Goal: Information Seeking & Learning: Learn about a topic

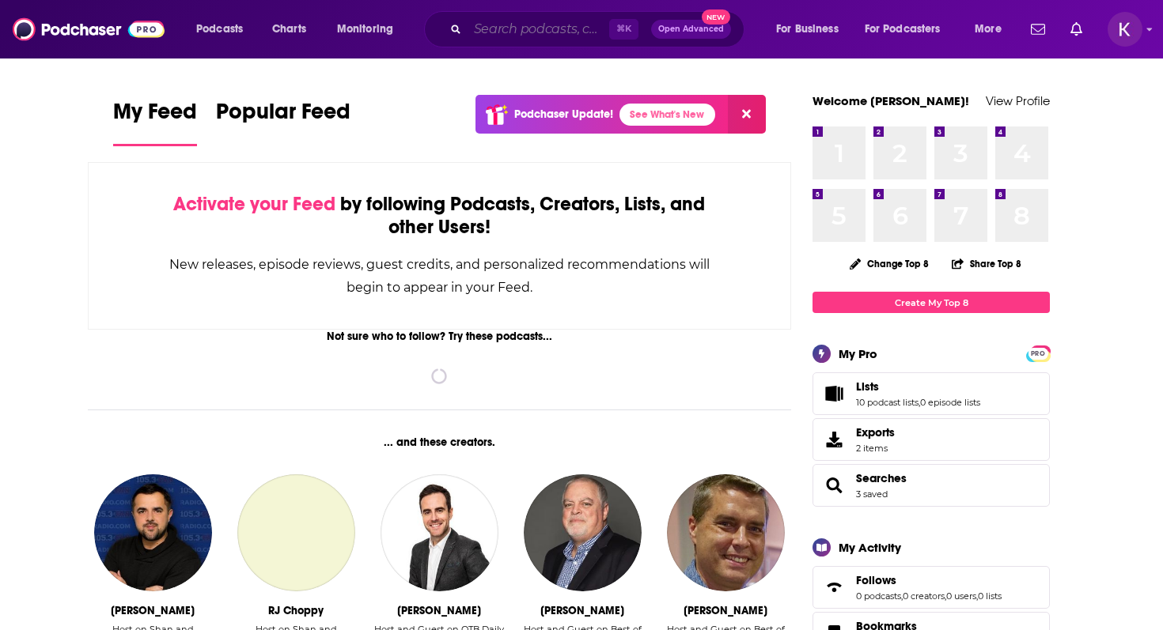
click at [506, 28] on input "Search podcasts, credits, & more..." at bounding box center [539, 29] width 142 height 25
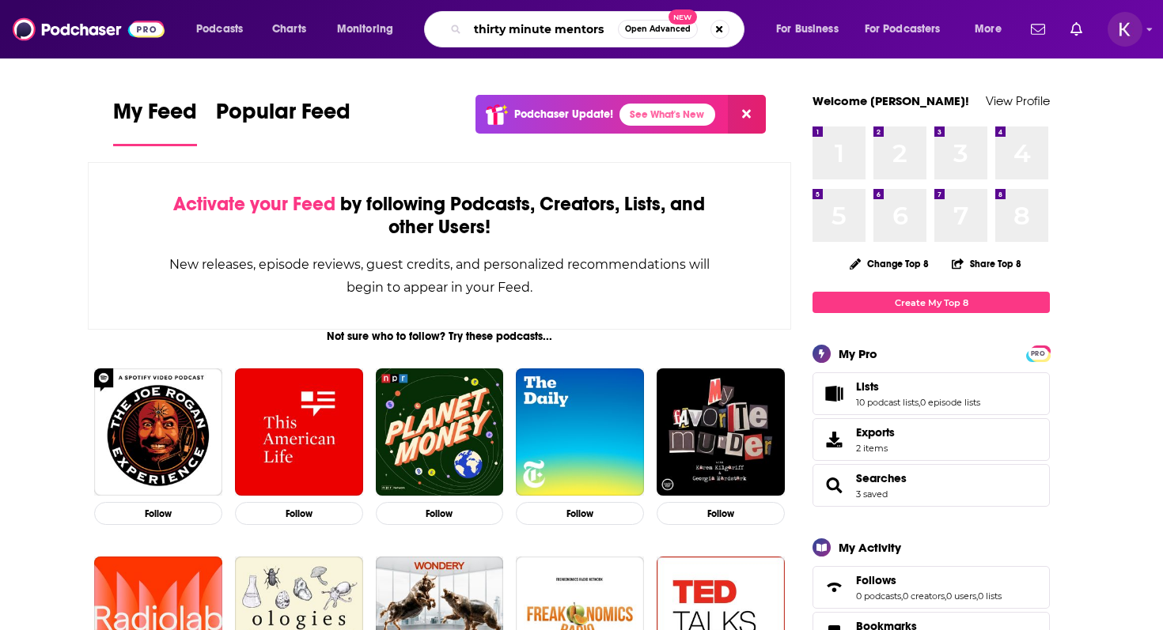
type input "thirty minute mentors"
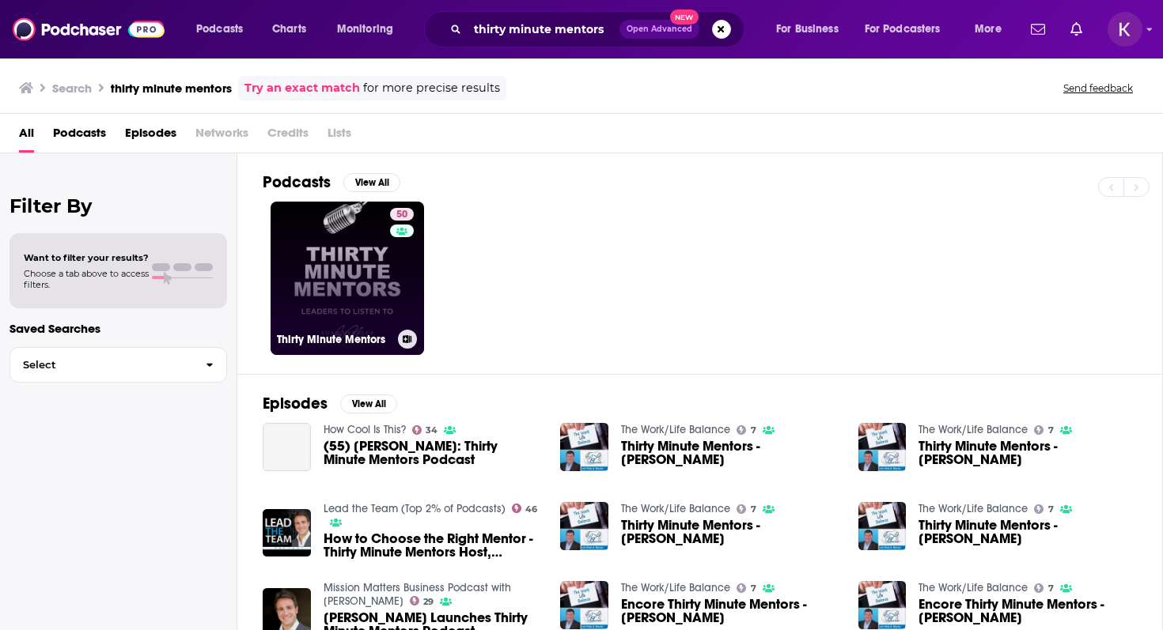
click at [334, 238] on link "50 Thirty Minute Mentors" at bounding box center [347, 278] width 153 height 153
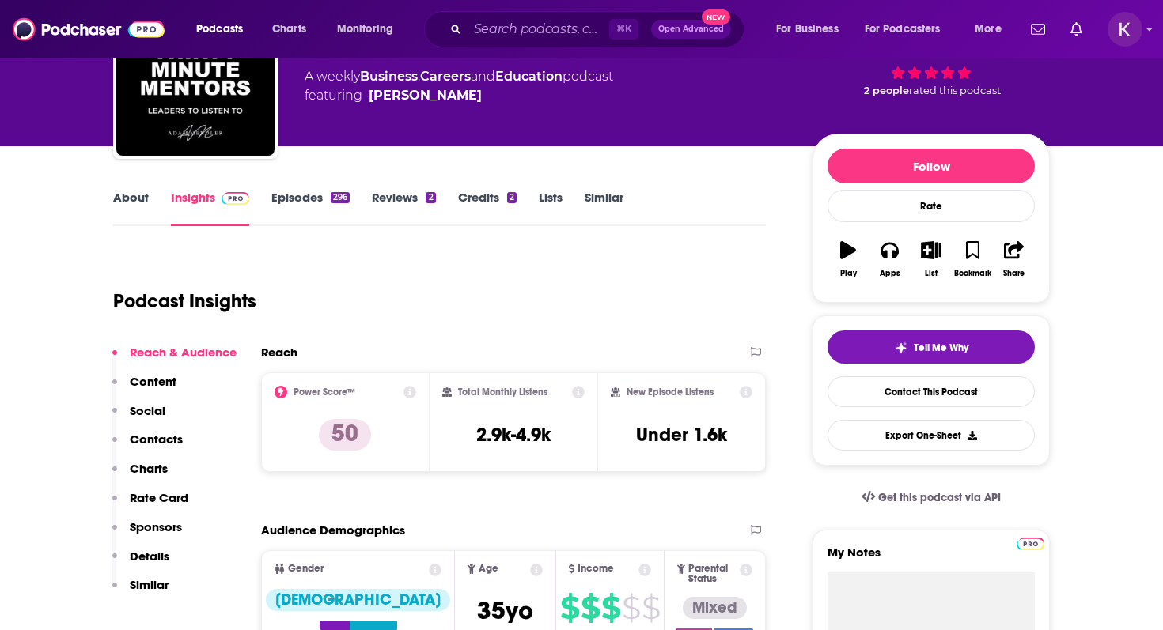
scroll to position [1, 0]
